Goal: Information Seeking & Learning: Find specific fact

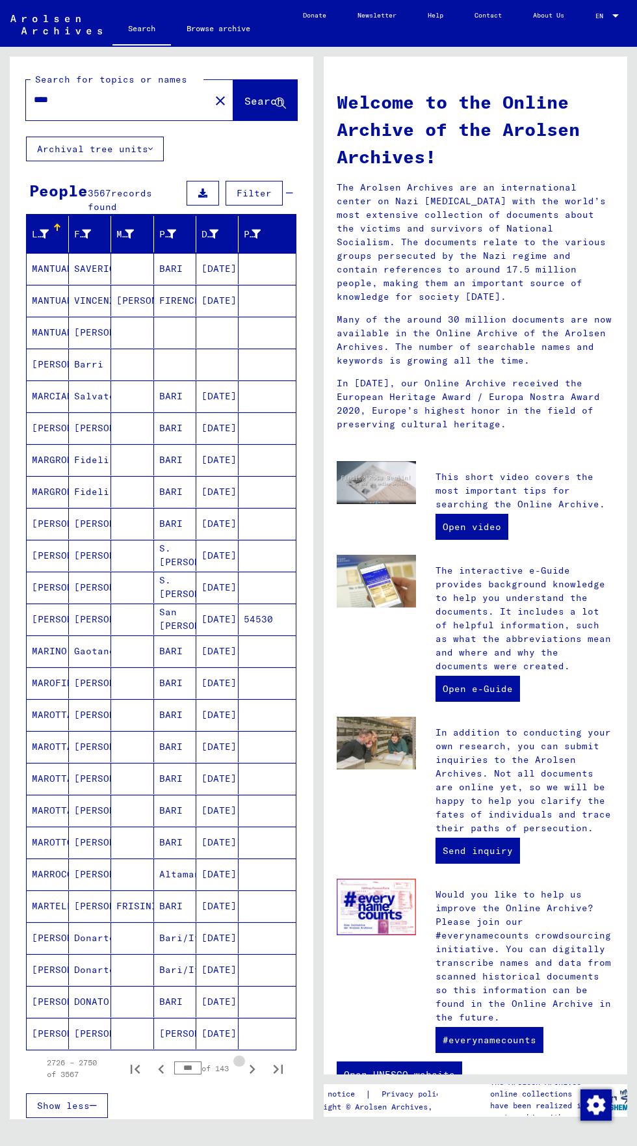
click at [252, 1060] on icon "Next page" at bounding box center [252, 1069] width 18 height 18
click at [256, 1060] on icon "Next page" at bounding box center [252, 1069] width 18 height 18
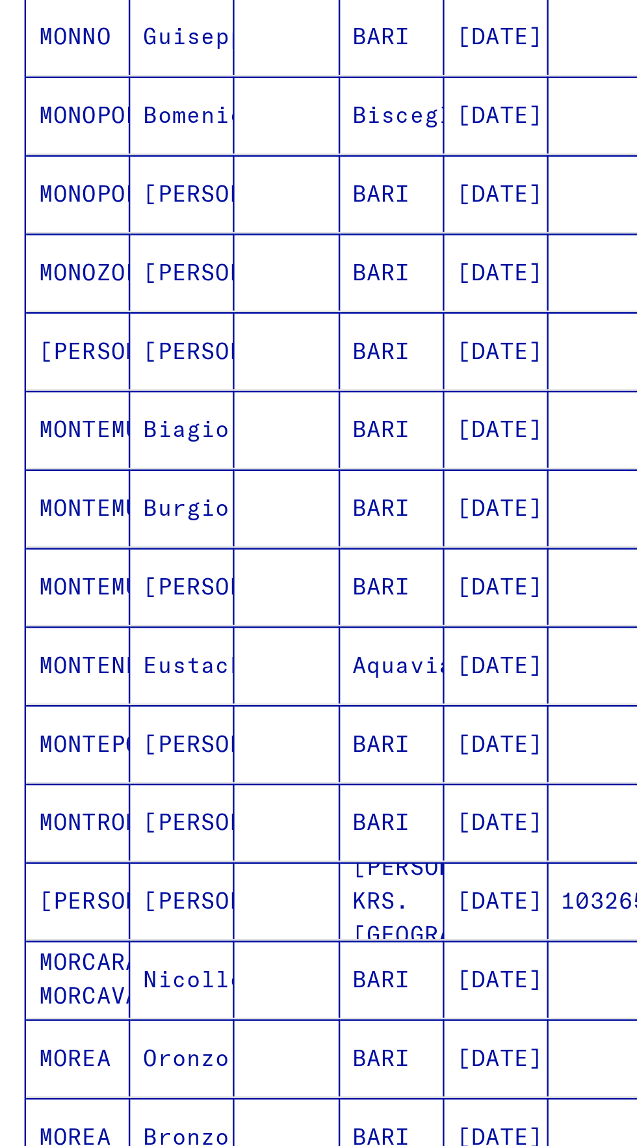
click at [257, 1060] on icon "Next page" at bounding box center [252, 1069] width 18 height 18
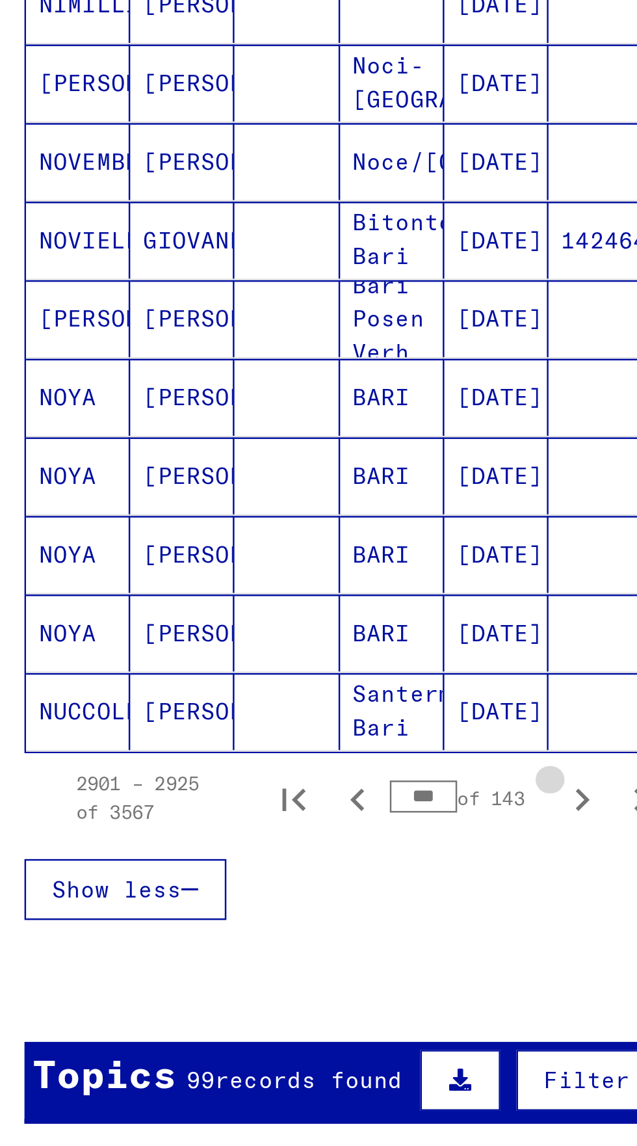
click at [258, 856] on icon "Next page" at bounding box center [252, 865] width 18 height 18
click at [259, 856] on icon "Next page" at bounding box center [252, 865] width 18 height 18
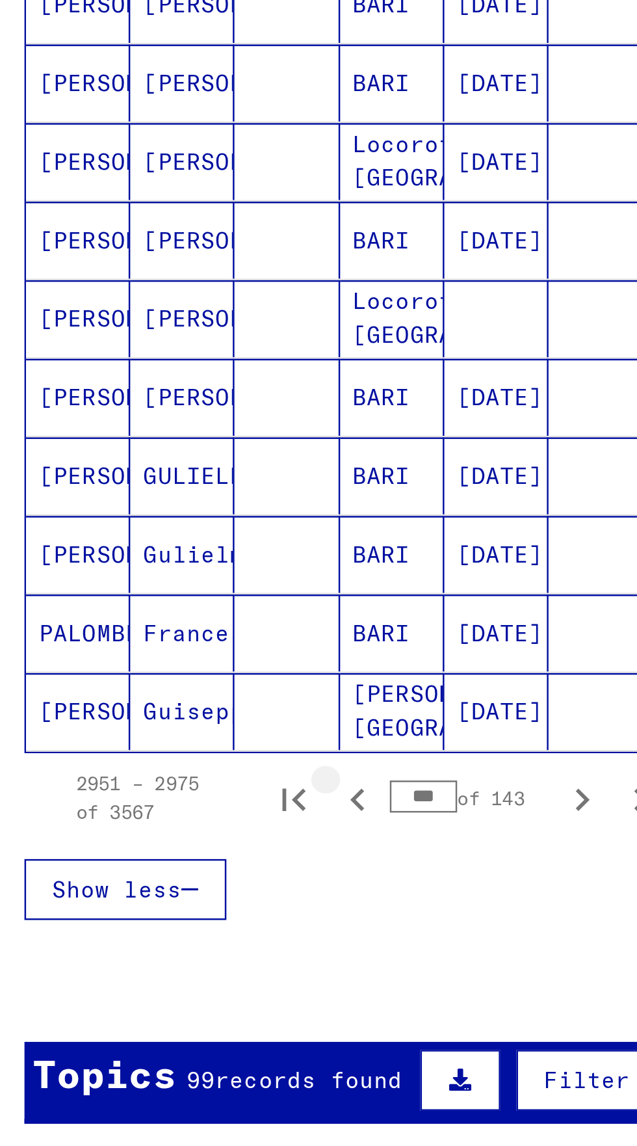
click at [166, 856] on icon "Previous page" at bounding box center [161, 865] width 18 height 18
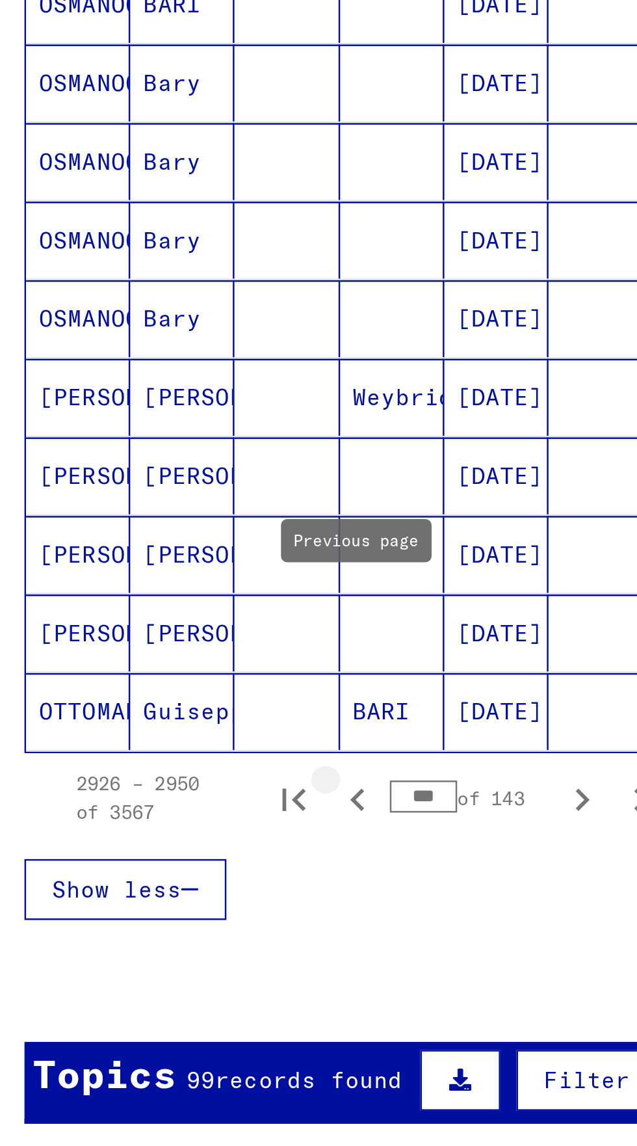
click at [167, 856] on icon "Previous page" at bounding box center [161, 865] width 18 height 18
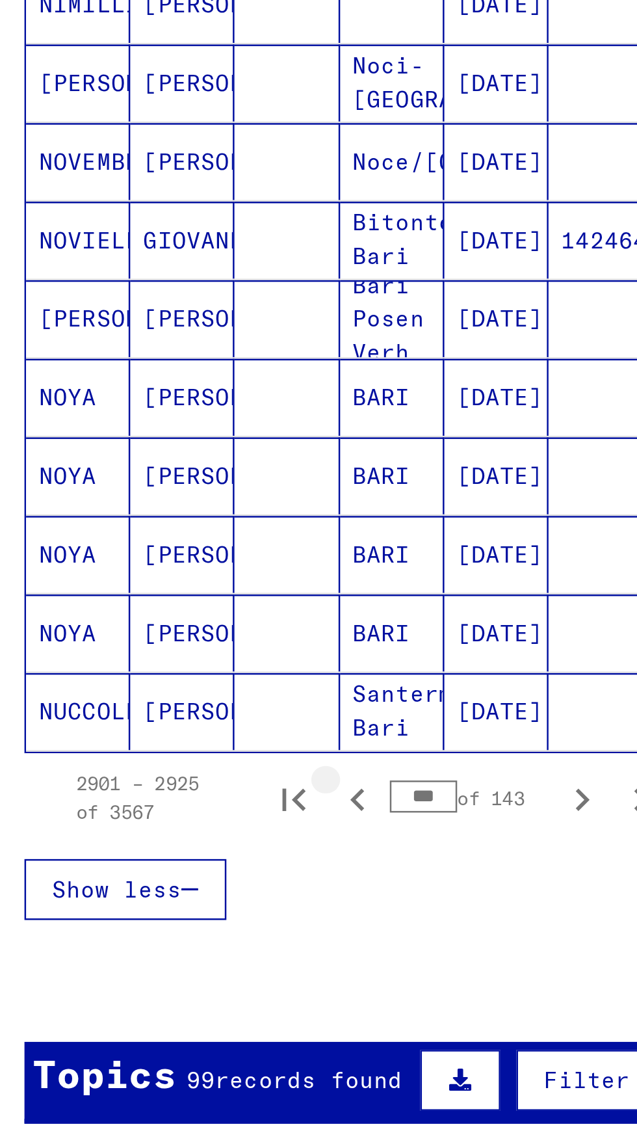
click at [167, 856] on icon "Previous page" at bounding box center [161, 865] width 18 height 18
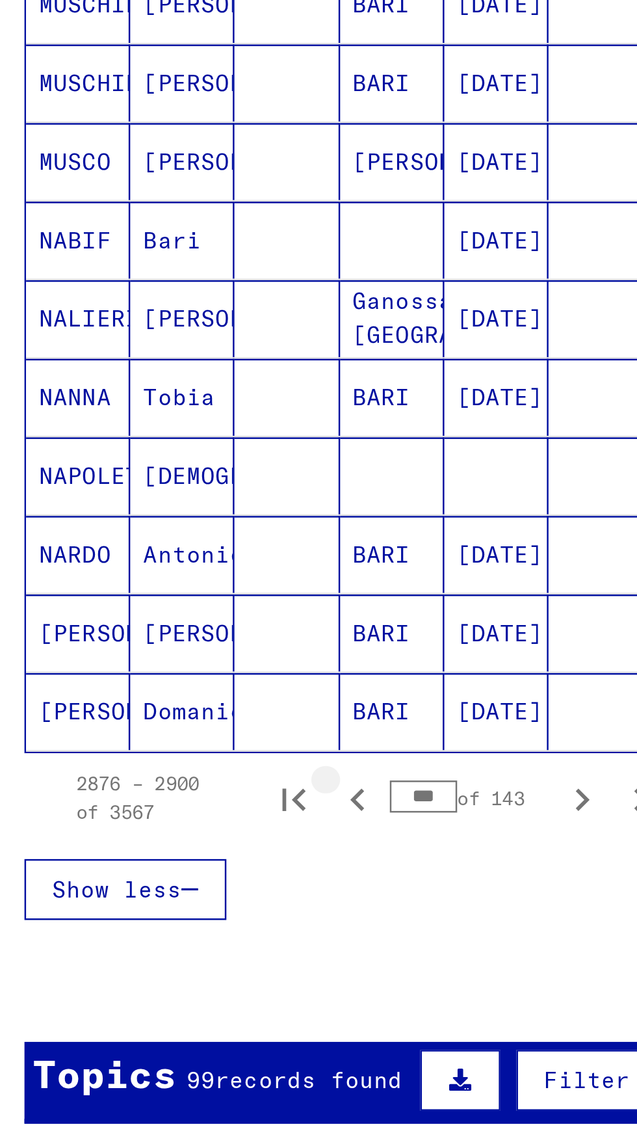
click at [163, 856] on icon "Previous page" at bounding box center [161, 865] width 18 height 18
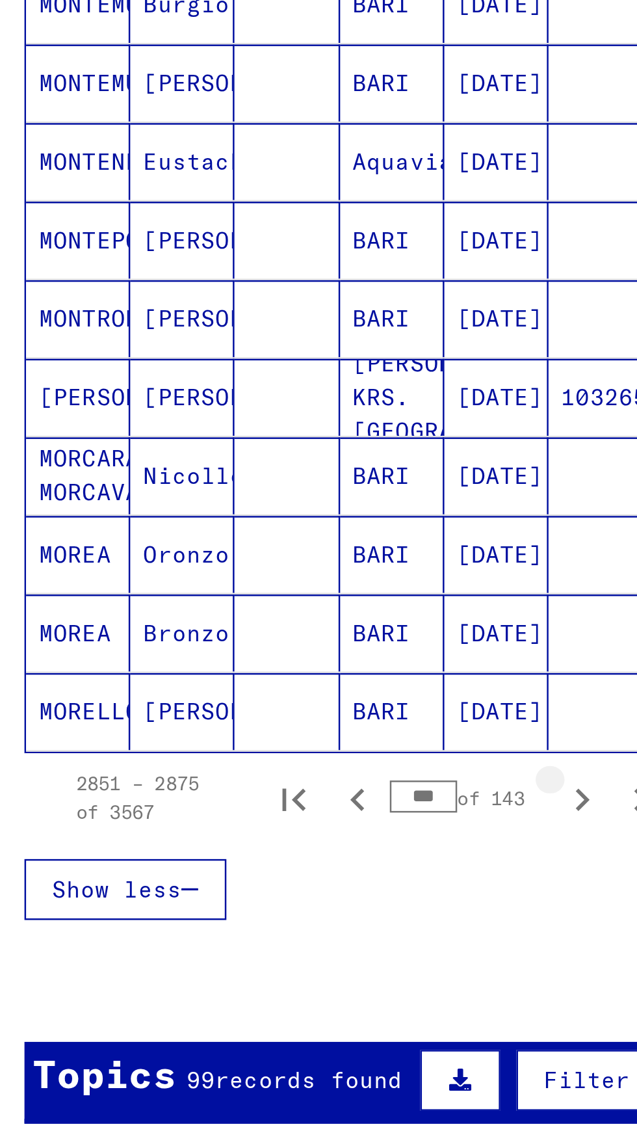
click at [256, 856] on icon "Next page" at bounding box center [252, 865] width 18 height 18
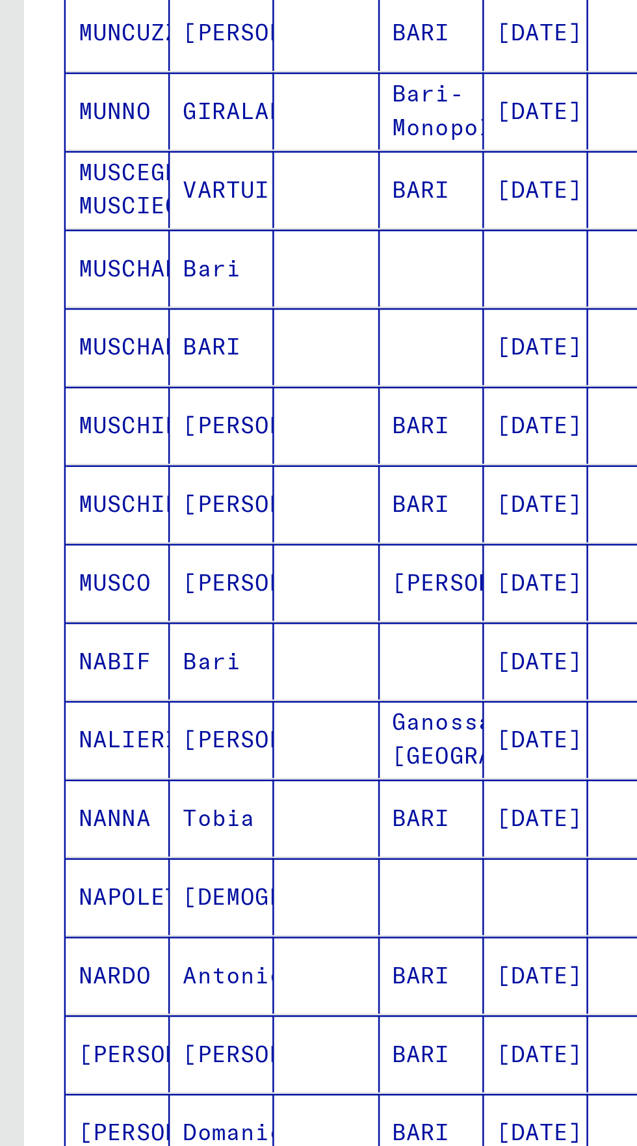
scroll to position [72, 0]
click at [165, 728] on icon "Previous page" at bounding box center [161, 737] width 18 height 18
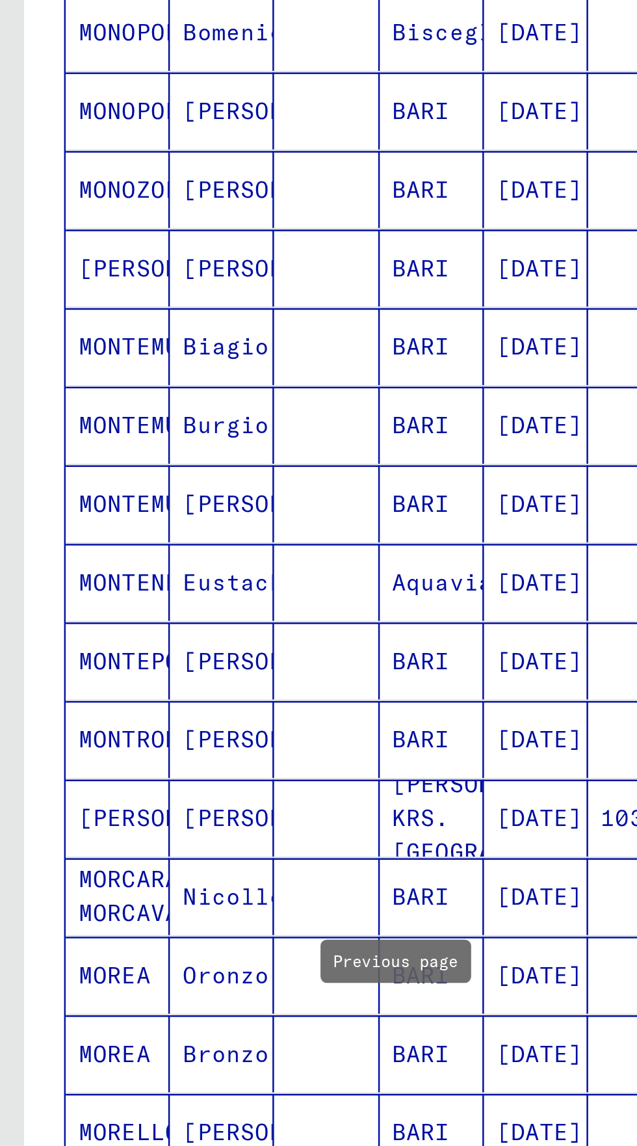
click at [165, 728] on icon "Previous page" at bounding box center [161, 737] width 18 height 18
type input "***"
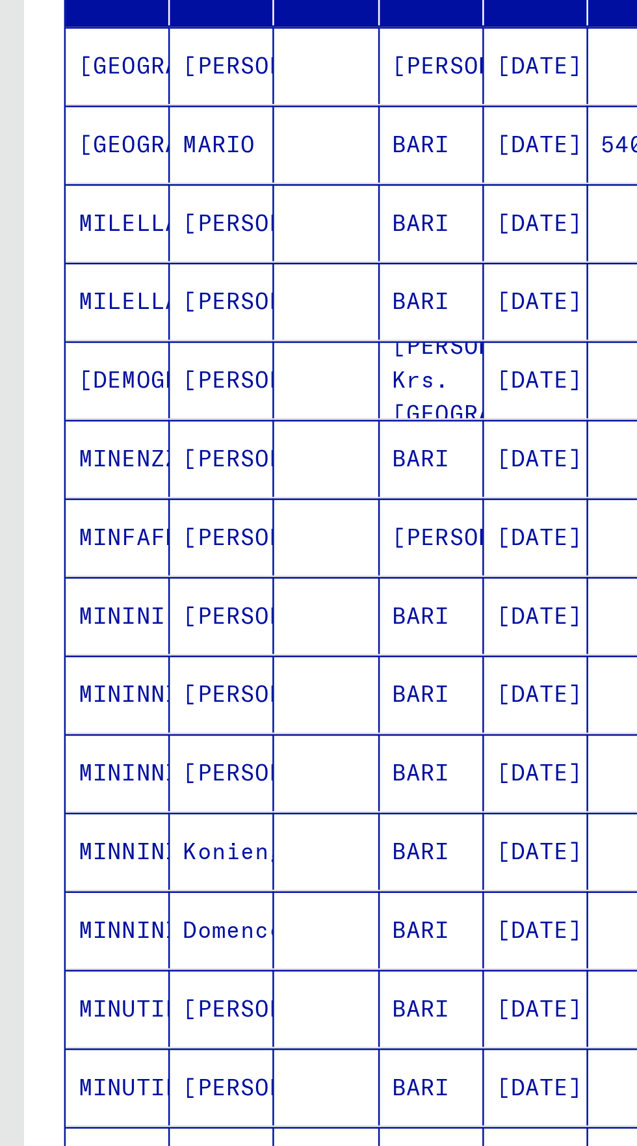
scroll to position [0, 0]
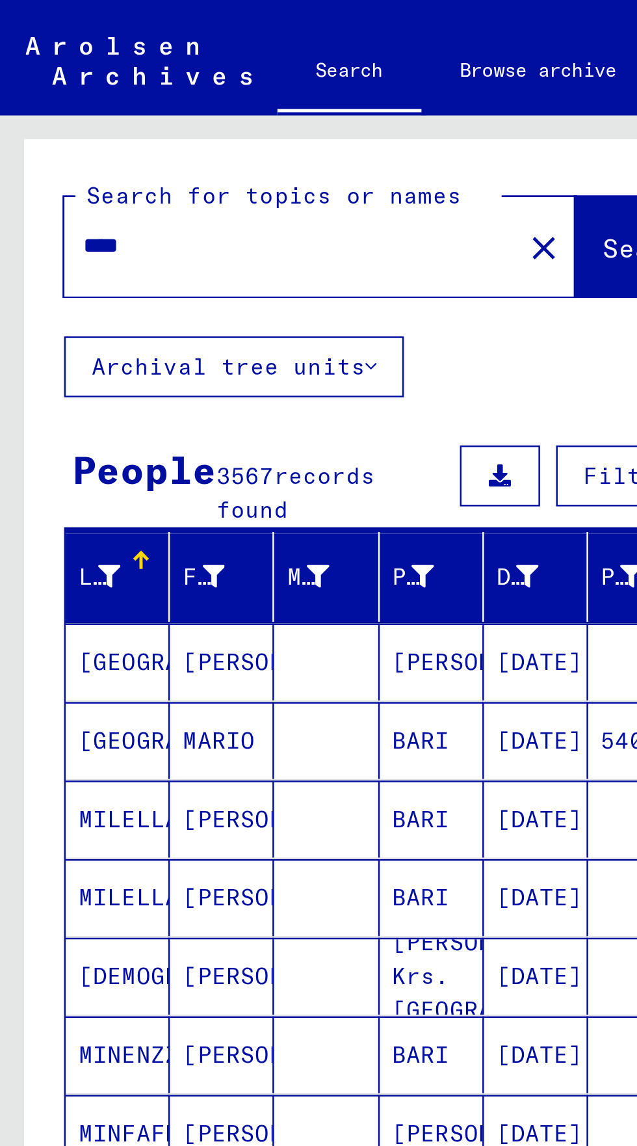
click at [77, 100] on input "****" at bounding box center [114, 100] width 161 height 14
type input "*"
type input "**********"
click at [245, 96] on span "Search" at bounding box center [264, 100] width 39 height 13
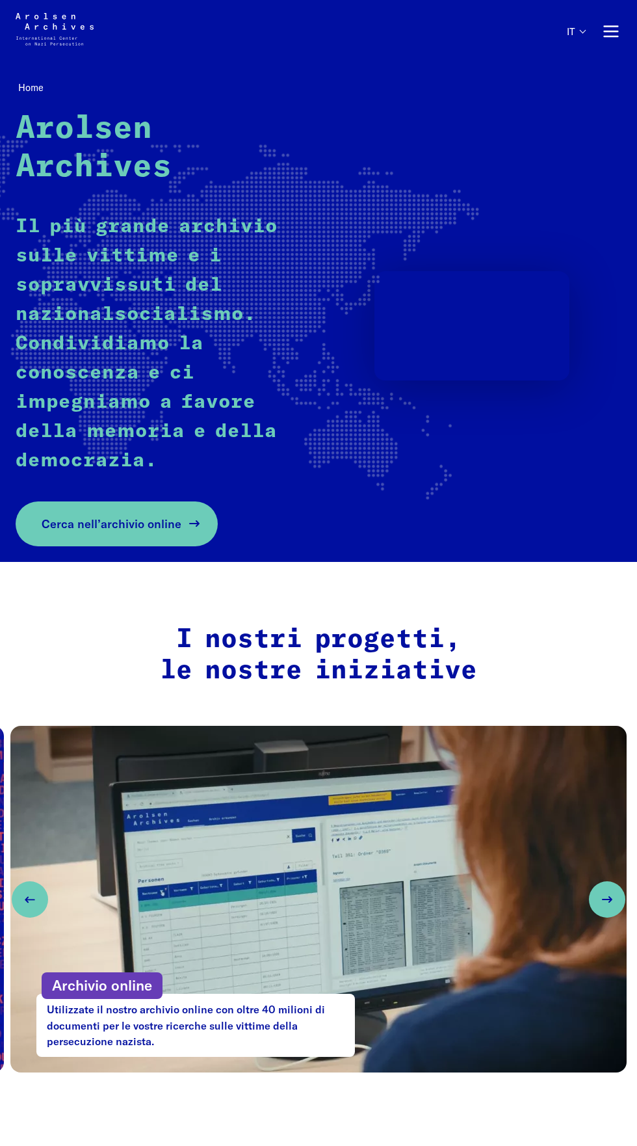
click at [96, 526] on span "Cerca nell’archivio online" at bounding box center [112, 524] width 140 height 18
